Goal: Navigation & Orientation: Go to known website

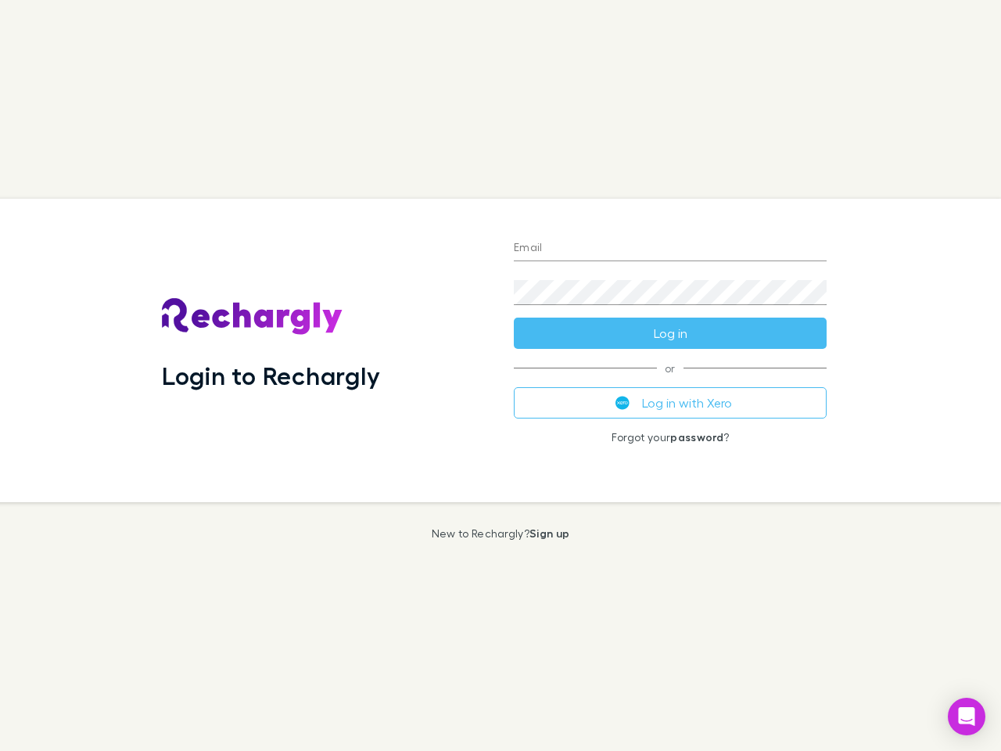
click at [501, 376] on div "Login to Rechargly" at bounding box center [325, 351] width 352 height 304
click at [670, 249] on input "Email" at bounding box center [670, 248] width 313 height 25
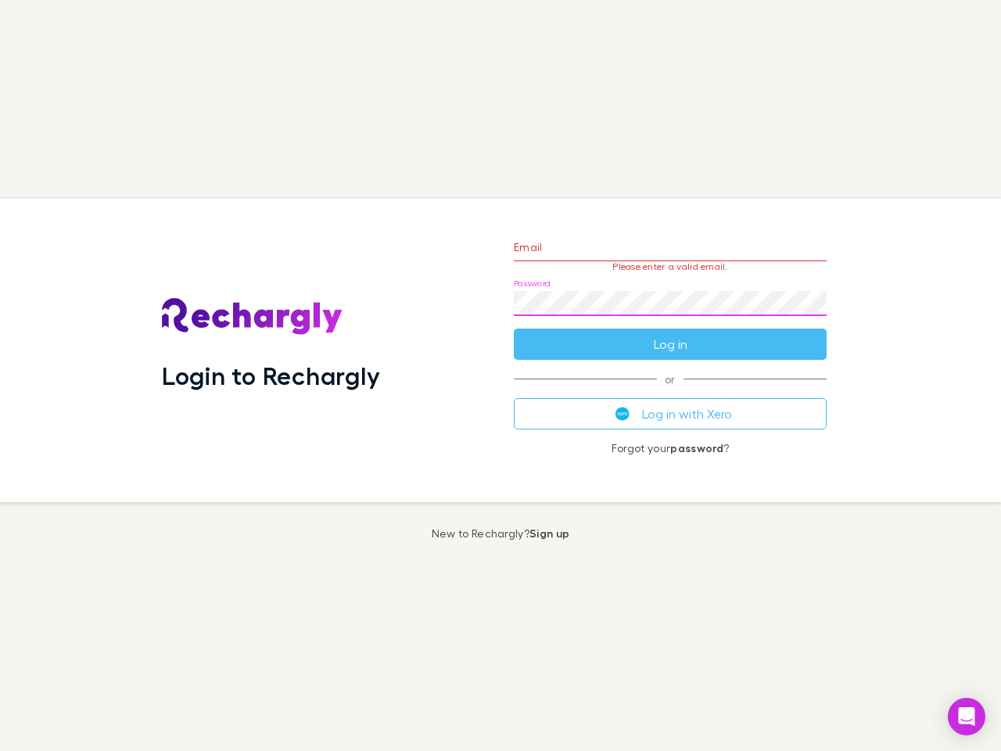
click at [670, 333] on form "Email Please enter a valid email. Password Log in" at bounding box center [670, 292] width 313 height 136
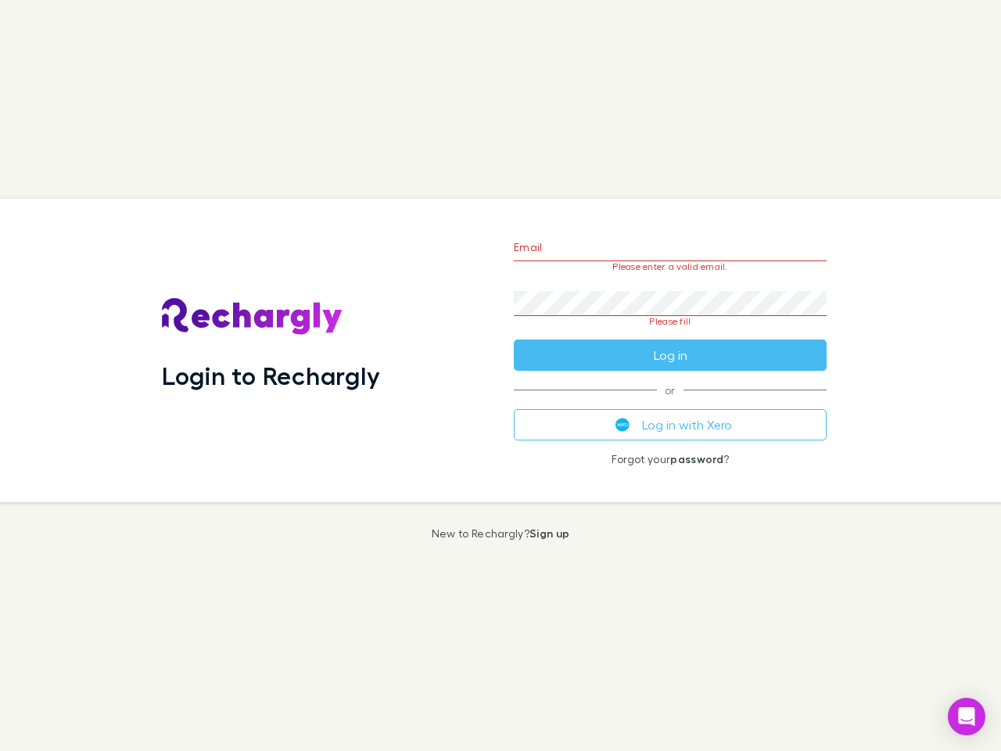
click at [670, 403] on div "Email Please enter a valid email. Password Please fill Log in or Log in with Xe…" at bounding box center [670, 351] width 338 height 304
click at [967, 717] on icon "Open Intercom Messenger" at bounding box center [967, 716] width 16 height 19
